Goal: Transaction & Acquisition: Subscribe to service/newsletter

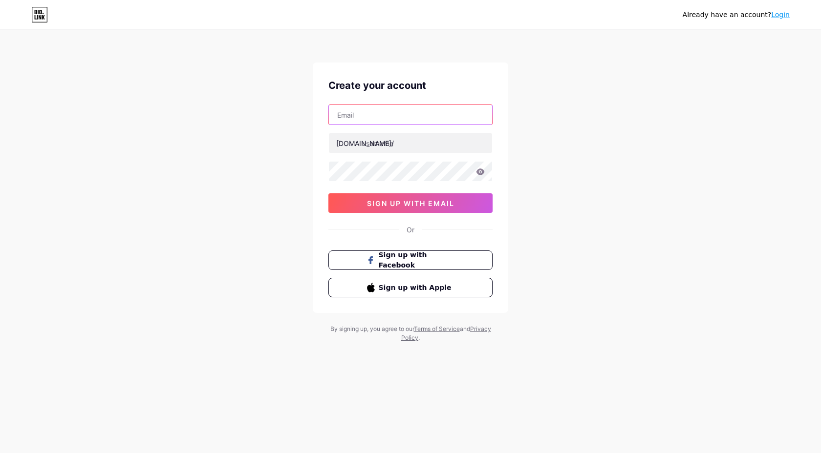
click at [395, 116] on input "text" at bounding box center [410, 115] width 163 height 20
type input "[DOMAIN_NAME][EMAIL_ADDRESS][DOMAIN_NAME]"
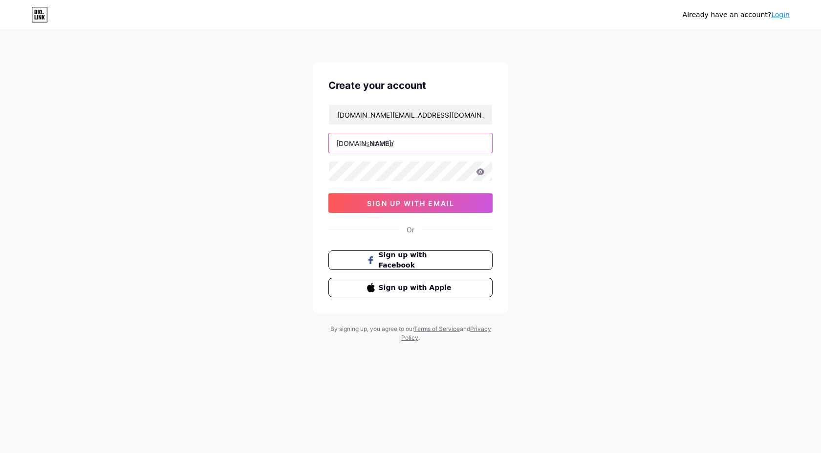
click at [414, 137] on input "text" at bounding box center [410, 143] width 163 height 20
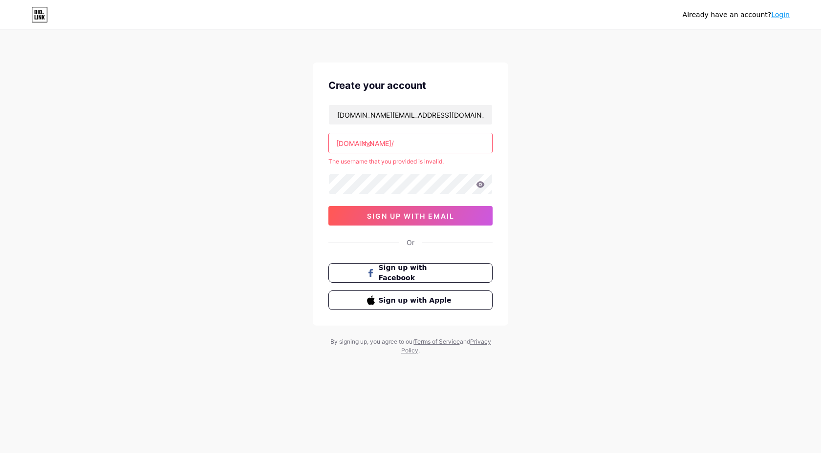
type input "m"
paste input "meetuptuyendung"
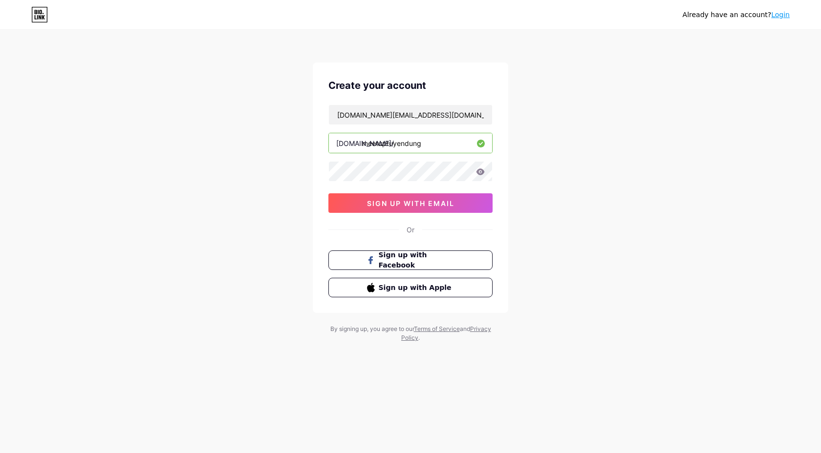
type input "meetuptuyendung"
click at [478, 172] on icon at bounding box center [480, 172] width 8 height 6
click at [478, 172] on icon at bounding box center [480, 173] width 10 height 10
click at [482, 173] on icon at bounding box center [480, 172] width 8 height 6
click at [482, 173] on icon at bounding box center [480, 172] width 8 height 7
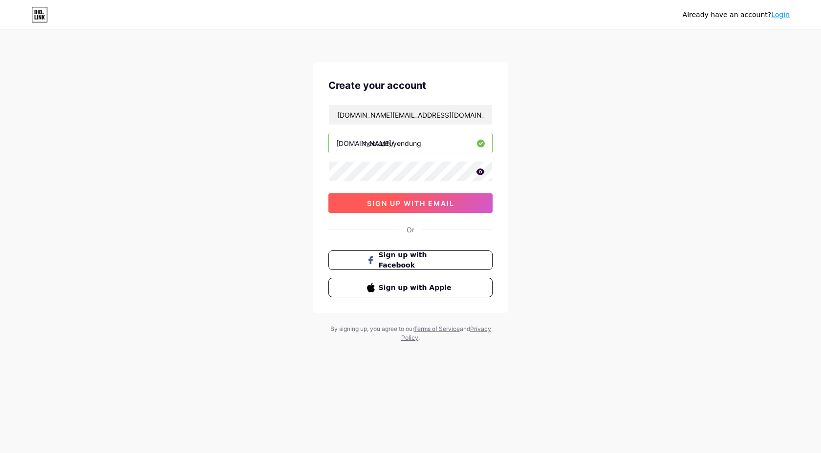
click at [419, 198] on button "sign up with email" at bounding box center [410, 204] width 164 height 20
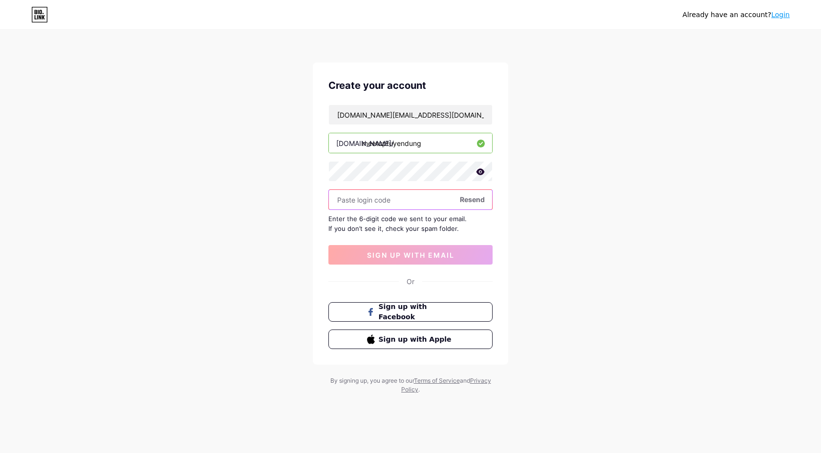
paste input "734938"
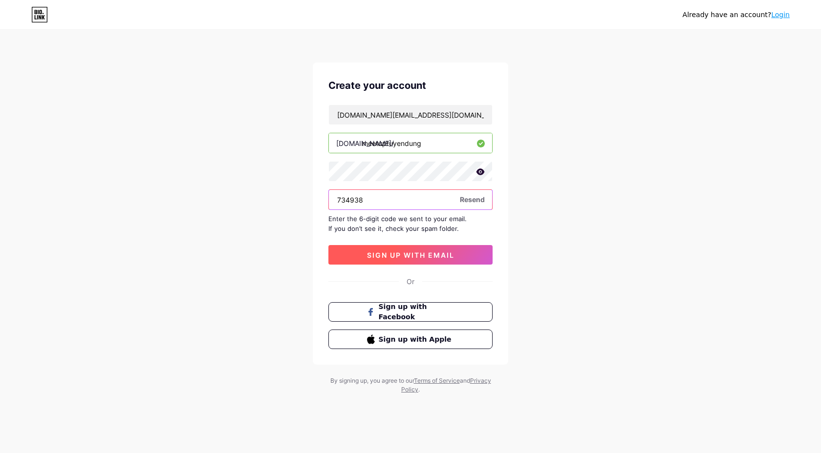
type input "734938"
click at [392, 255] on span "sign up with email" at bounding box center [410, 255] width 87 height 8
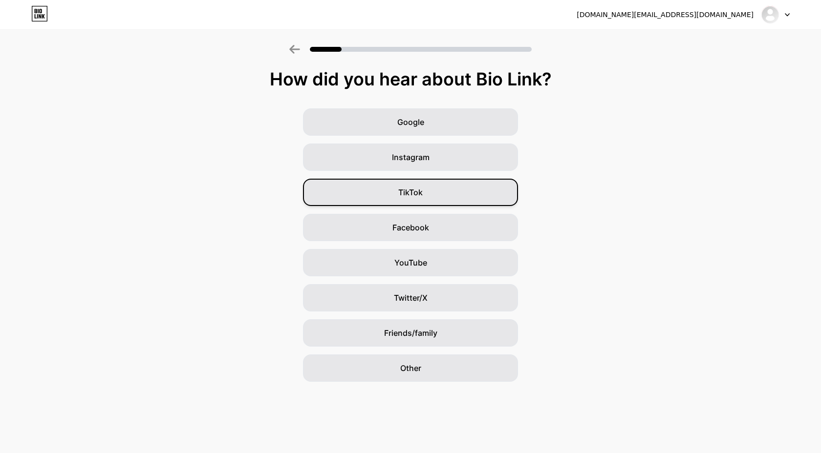
click at [435, 188] on div "TikTok" at bounding box center [410, 192] width 215 height 27
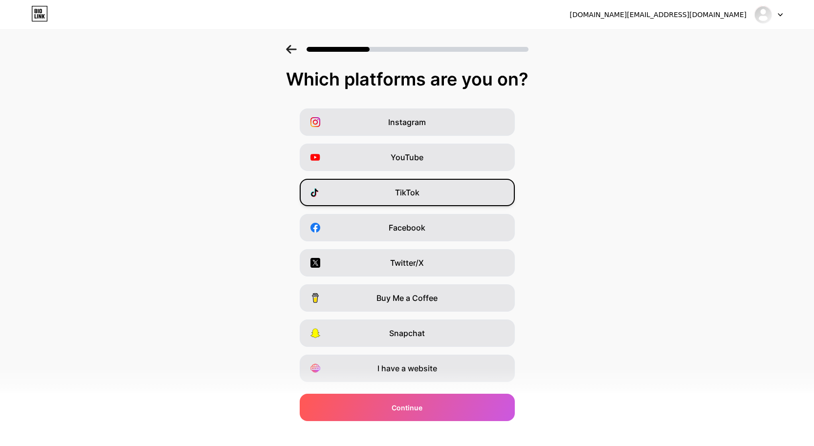
click at [432, 186] on div "TikTok" at bounding box center [407, 192] width 215 height 27
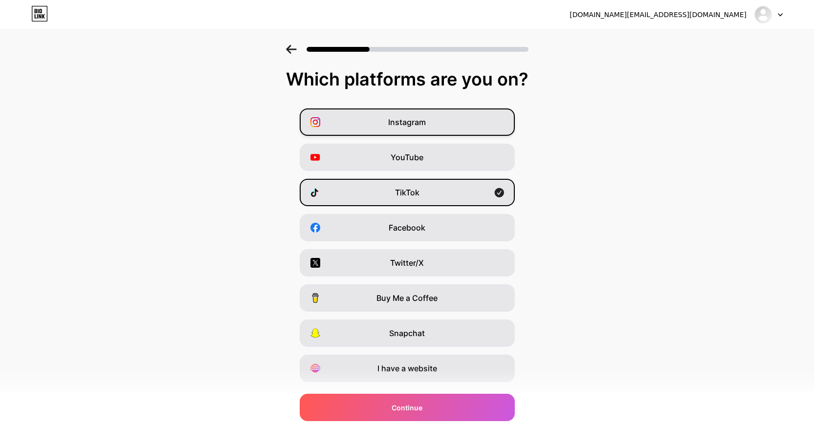
click at [419, 123] on span "Instagram" at bounding box center [407, 122] width 38 height 12
click at [406, 227] on span "Facebook" at bounding box center [406, 228] width 37 height 12
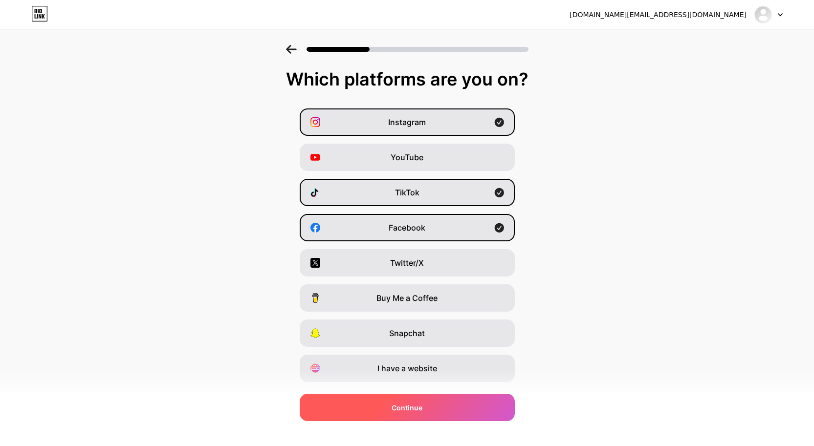
click at [412, 409] on span "Continue" at bounding box center [406, 408] width 31 height 10
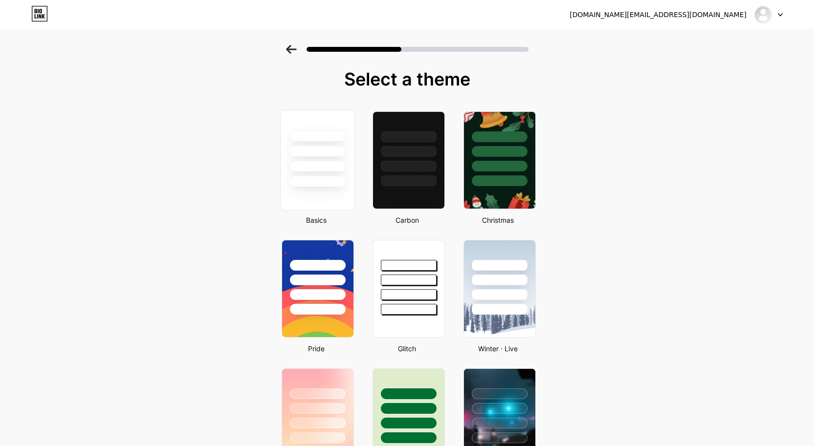
click at [323, 180] on div at bounding box center [317, 181] width 57 height 11
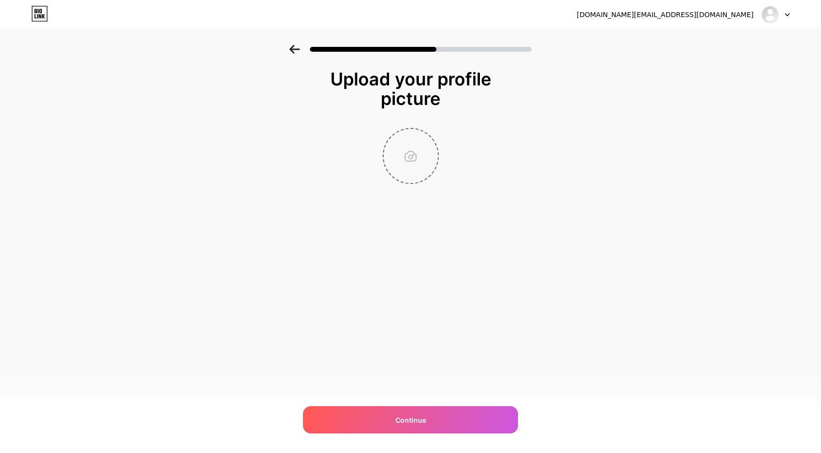
click at [408, 152] on input "file" at bounding box center [411, 156] width 54 height 54
type input "C:\fakepath\FB [PERSON_NAME].png"
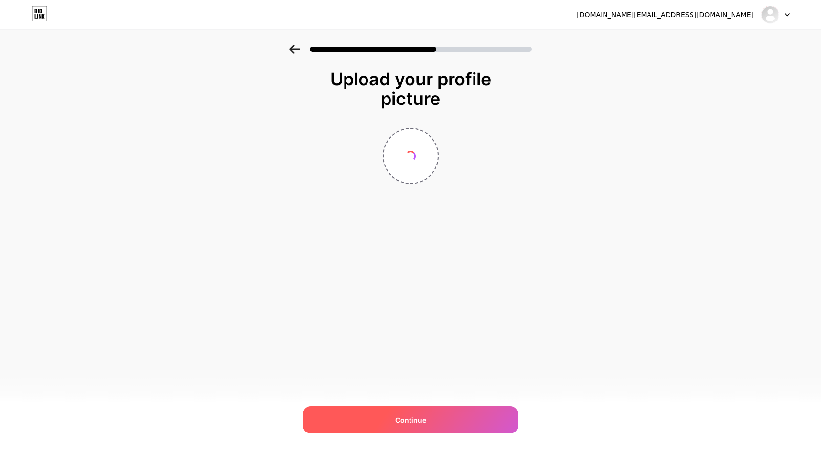
click at [411, 419] on span "Continue" at bounding box center [410, 420] width 31 height 10
click at [397, 427] on div "Continue" at bounding box center [410, 420] width 215 height 27
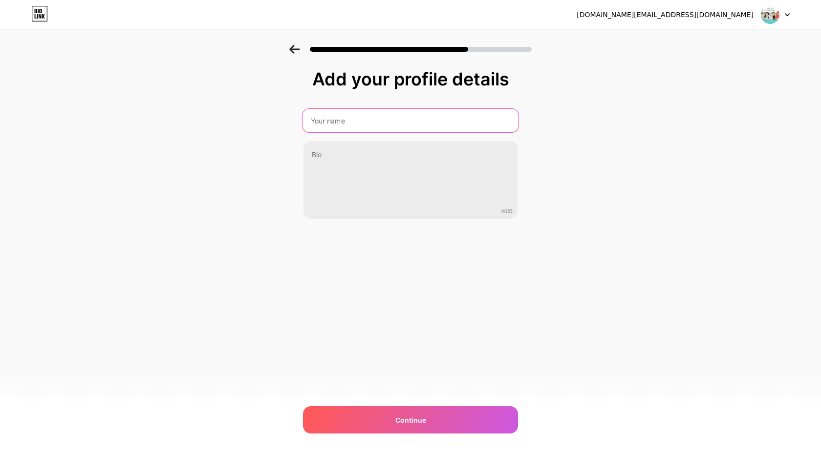
click at [348, 120] on input "text" at bounding box center [410, 120] width 216 height 23
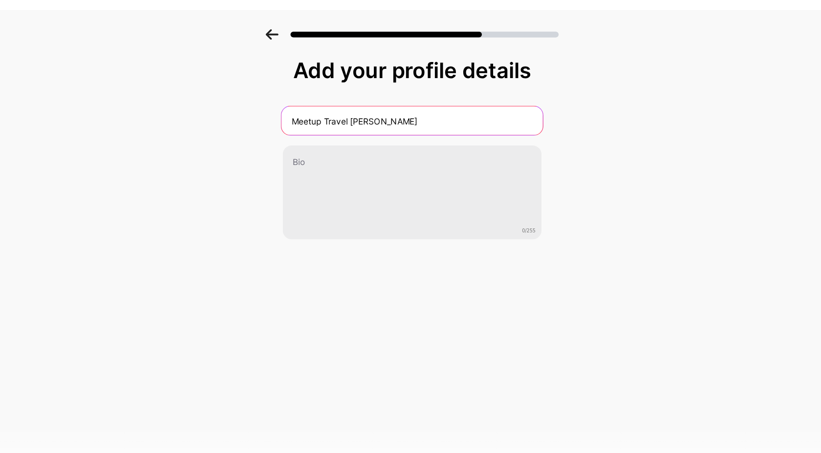
click at [403, 120] on input "Meetup Travel [PERSON_NAME]" at bounding box center [410, 120] width 216 height 23
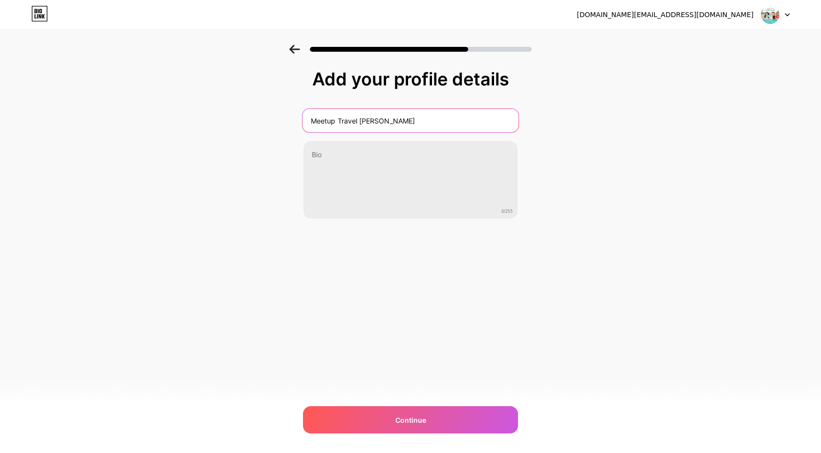
drag, startPoint x: 403, startPoint y: 120, endPoint x: 364, endPoint y: 120, distance: 39.6
click at [364, 120] on input "Meetup Travel [PERSON_NAME]" at bounding box center [410, 120] width 216 height 23
click at [443, 125] on input "Meetup Travel [PERSON_NAME]" at bounding box center [410, 120] width 216 height 23
click at [361, 119] on input "Meetup Travel [PERSON_NAME]" at bounding box center [410, 120] width 216 height 23
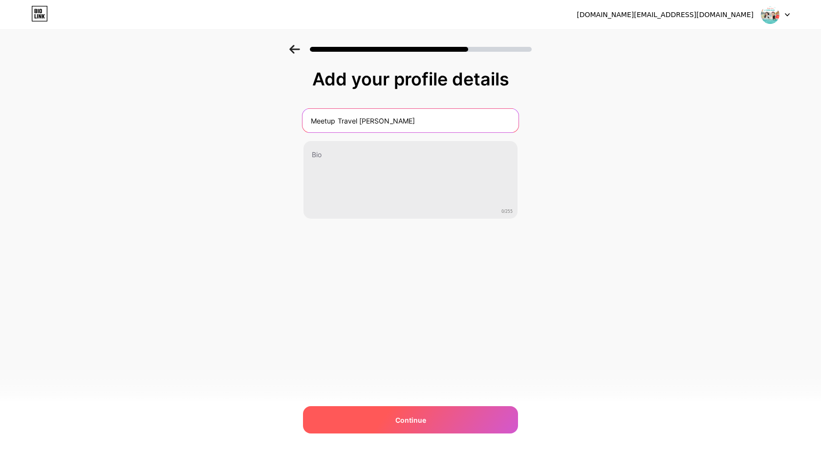
type input "Meetup Travel [PERSON_NAME]"
click at [411, 426] on div "Continue" at bounding box center [410, 420] width 215 height 27
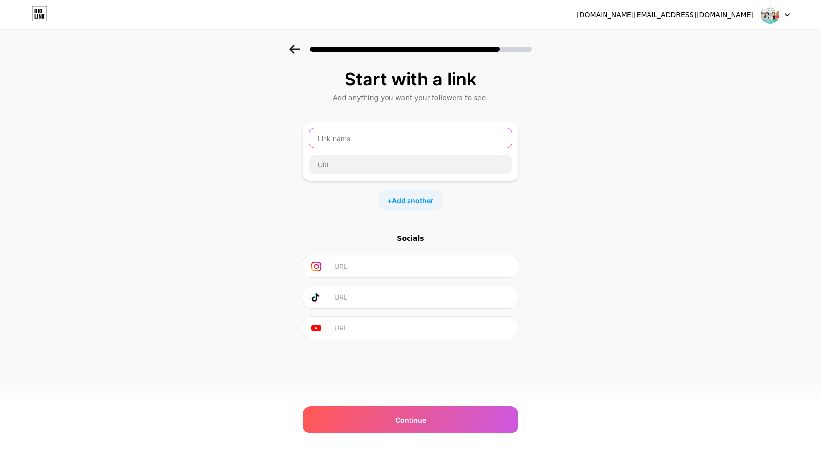
click at [436, 145] on input "text" at bounding box center [410, 139] width 202 height 20
click at [340, 134] on input "meetuptraveltuyendung" at bounding box center [410, 139] width 202 height 20
click at [361, 140] on input "meetuptraveltuyendung" at bounding box center [410, 139] width 202 height 20
type input "meetuptraveltuyendung"
click at [464, 230] on div "Start with a link Add anything you want your followers to see. meetuptraveltuye…" at bounding box center [410, 204] width 215 height 270
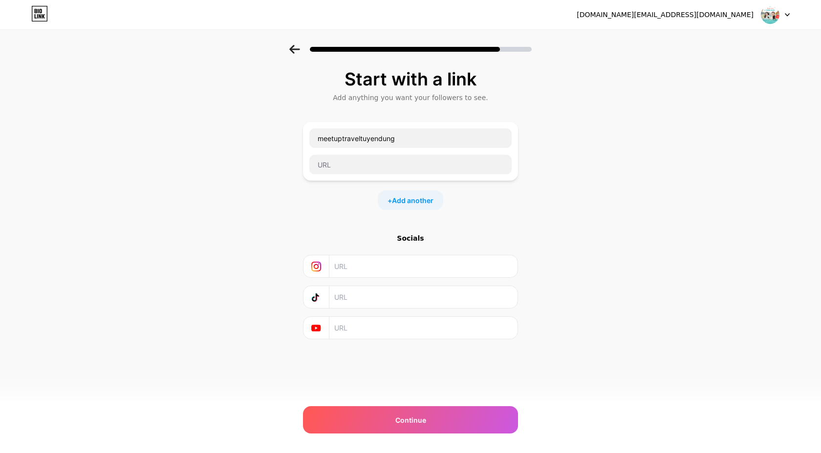
click at [401, 261] on input "text" at bounding box center [422, 267] width 177 height 22
paste input "[URL][DOMAIN_NAME]"
type input "[URL][DOMAIN_NAME]"
click at [365, 291] on input "text" at bounding box center [422, 297] width 177 height 22
paste input "[URL][DOMAIN_NAME]"
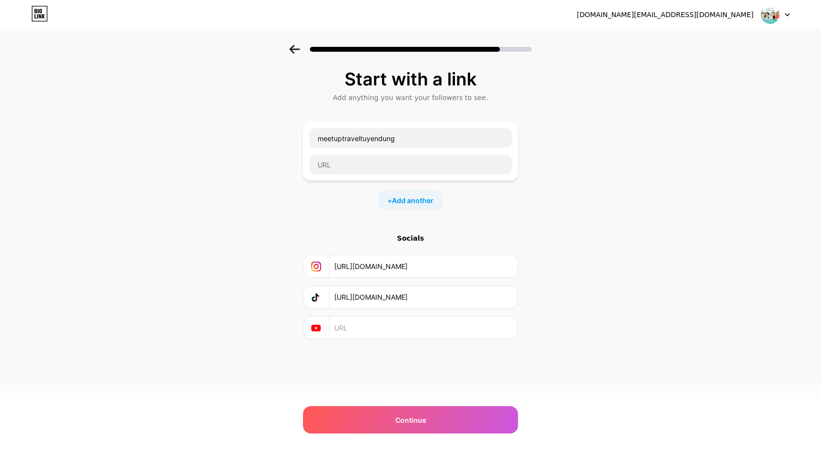
type input "[URL][DOMAIN_NAME]"
click at [405, 329] on input "text" at bounding box center [422, 328] width 177 height 22
paste input "[URL][DOMAIN_NAME]"
type input "[URL][DOMAIN_NAME]"
click at [561, 345] on div "Start with a link Add anything you want your followers to see. meetuptraveltuye…" at bounding box center [410, 217] width 821 height 344
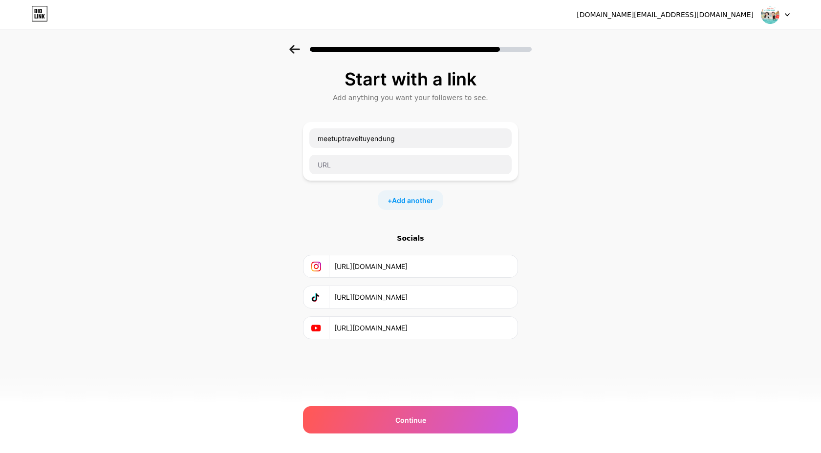
click at [421, 299] on input "[URL][DOMAIN_NAME]" at bounding box center [422, 297] width 177 height 22
click at [435, 329] on input "[URL][DOMAIN_NAME]" at bounding box center [422, 328] width 177 height 22
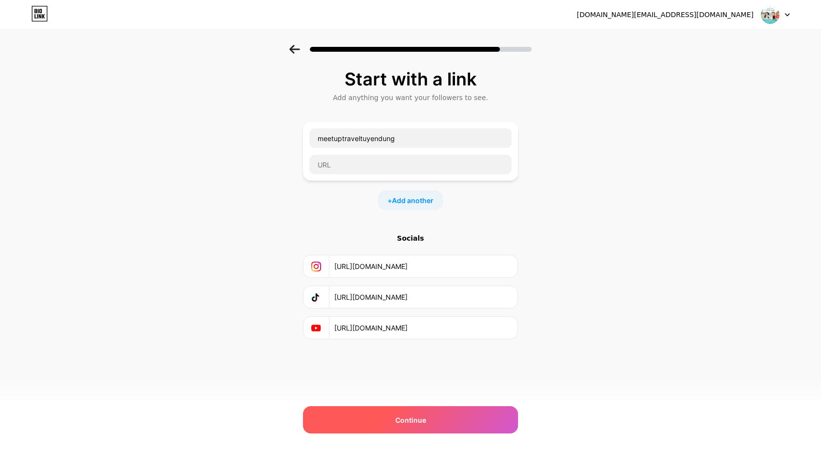
click at [444, 420] on div "Continue" at bounding box center [410, 420] width 215 height 27
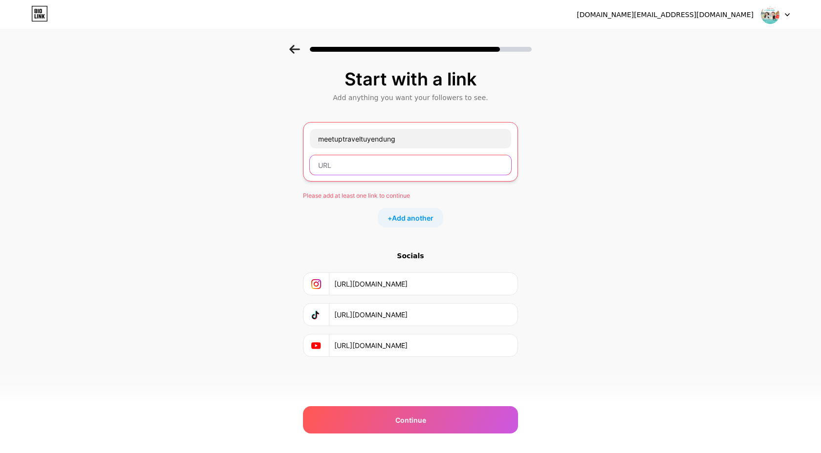
click at [427, 165] on input "text" at bounding box center [410, 165] width 201 height 20
click at [521, 212] on div "Start with a link Add anything you want your followers to see. meetuptraveltuye…" at bounding box center [410, 225] width 821 height 361
click at [401, 162] on input "text" at bounding box center [410, 165] width 201 height 20
paste input "[URL][DOMAIN_NAME][DOMAIN_NAME]"
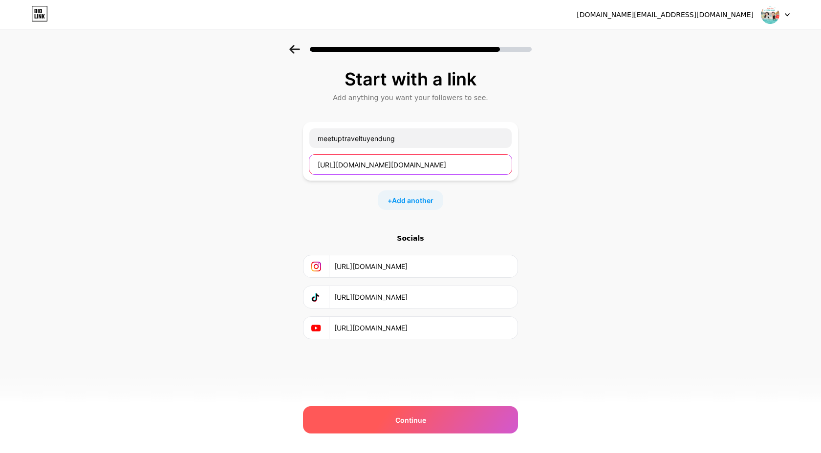
type input "[URL][DOMAIN_NAME][DOMAIN_NAME]"
click at [417, 420] on span "Continue" at bounding box center [410, 420] width 31 height 10
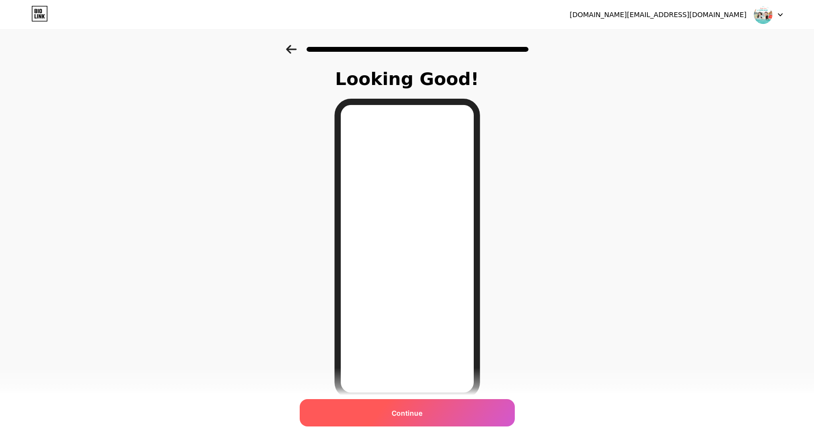
click at [443, 423] on div "Continue" at bounding box center [407, 412] width 215 height 27
